Goal: Use online tool/utility: Utilize a website feature to perform a specific function

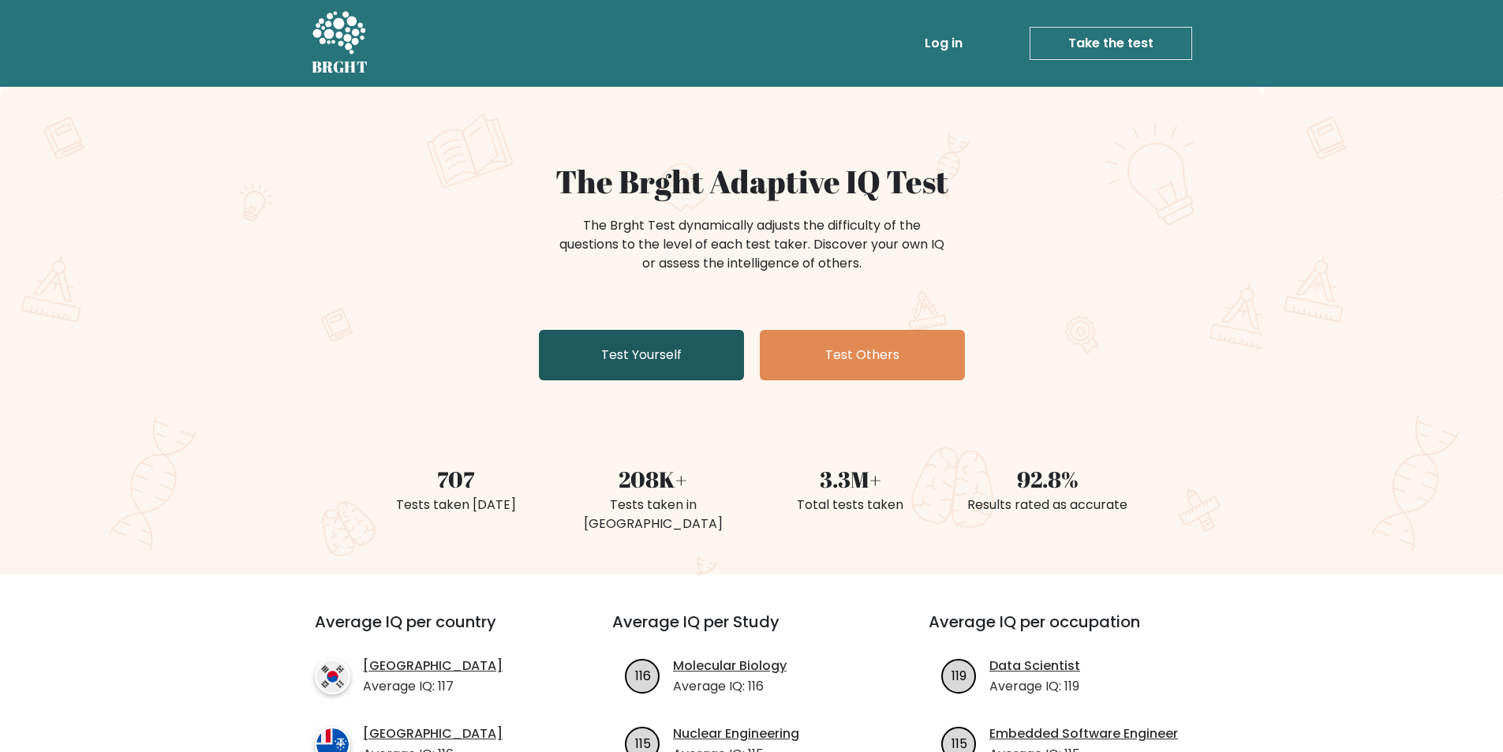
click at [686, 364] on link "Test Yourself" at bounding box center [641, 355] width 205 height 50
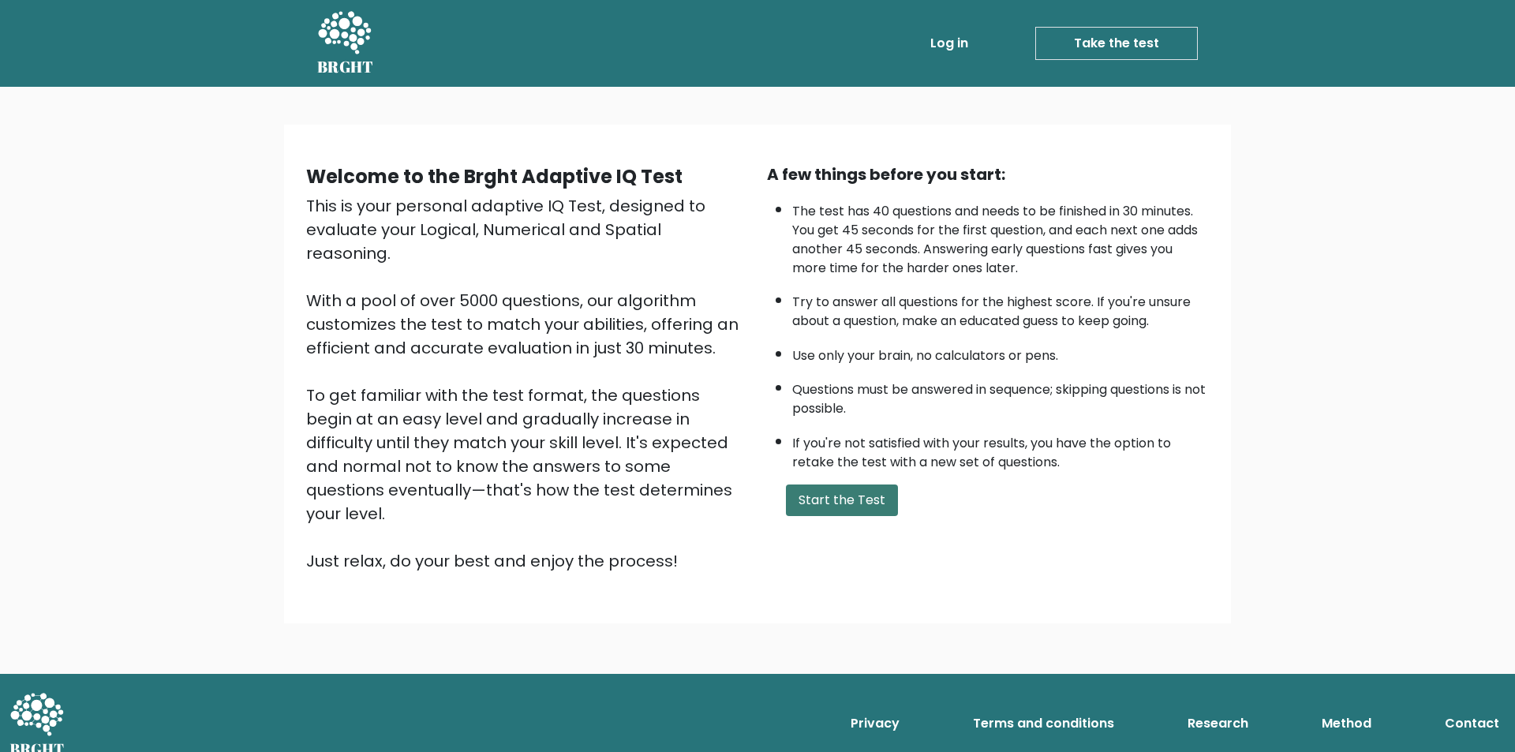
click at [854, 496] on button "Start the Test" at bounding box center [842, 500] width 112 height 32
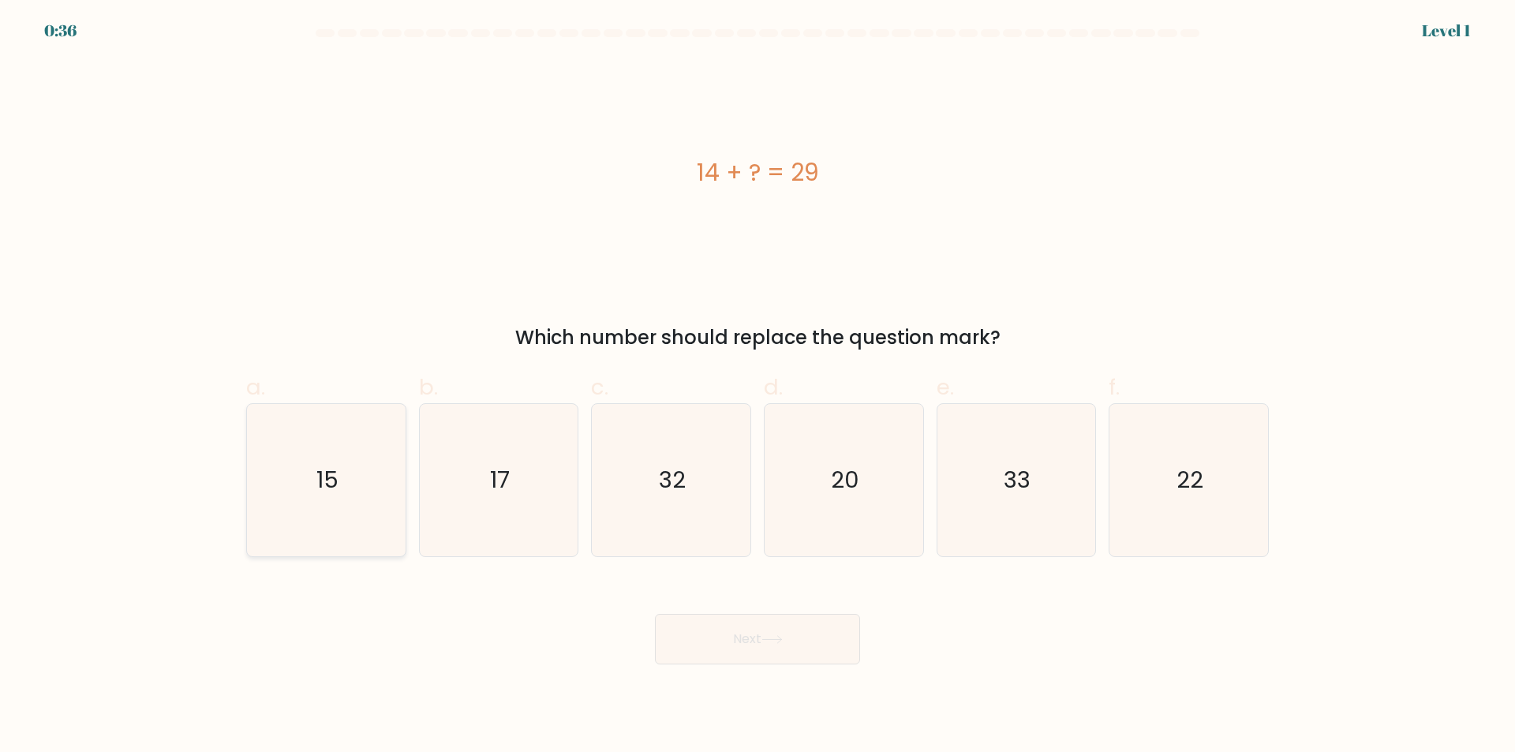
click at [342, 510] on icon "15" at bounding box center [326, 480] width 152 height 152
click at [757, 387] on input "a. 15" at bounding box center [757, 381] width 1 height 10
radio input "true"
click at [842, 637] on button "Next" at bounding box center [757, 639] width 205 height 50
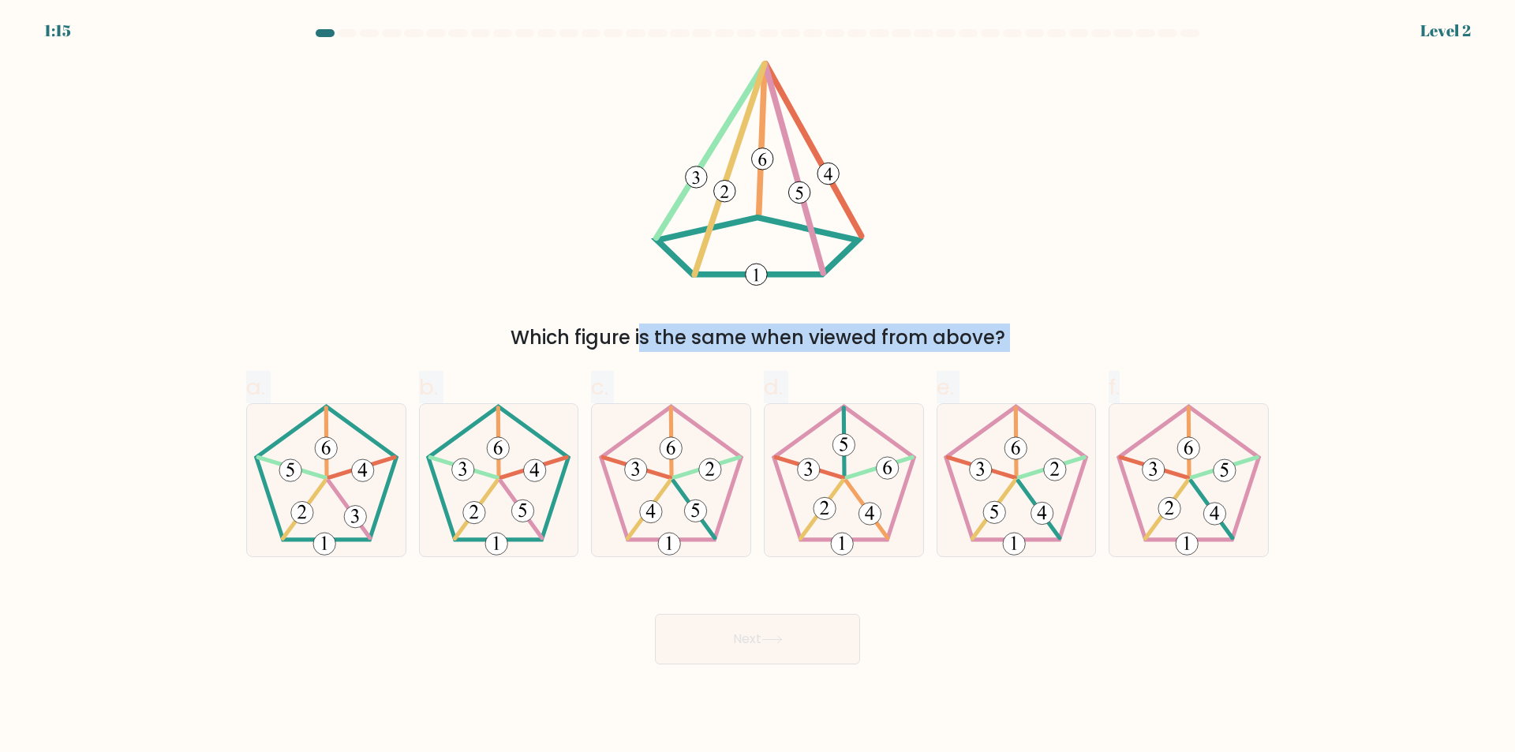
drag, startPoint x: 1383, startPoint y: 543, endPoint x: 684, endPoint y: 62, distance: 848.6
click at [684, 62] on form at bounding box center [757, 346] width 1515 height 635
copy form "Which figure is the same when viewed from above? a. b. c. d. e. f."
